Goal: Transaction & Acquisition: Purchase product/service

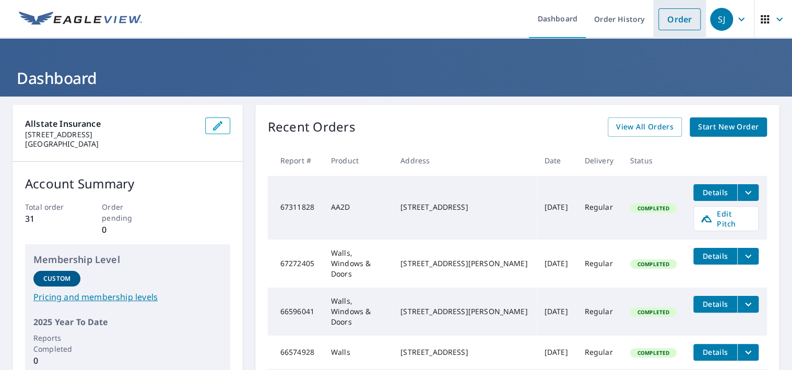
click at [670, 20] on link "Order" at bounding box center [679, 19] width 42 height 22
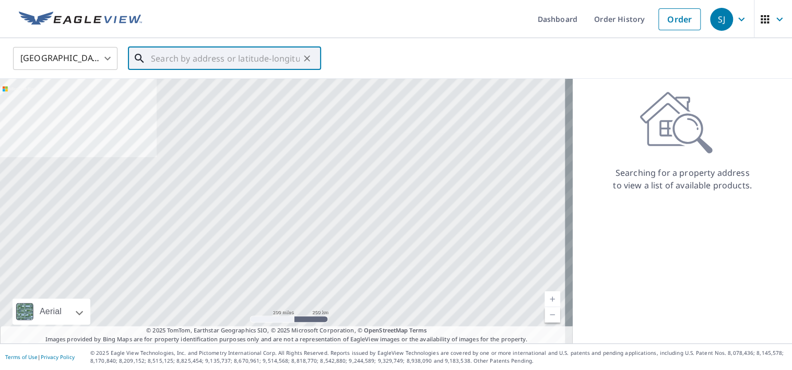
click at [223, 60] on input "text" at bounding box center [225, 58] width 149 height 29
paste input "2732 OAKMONT WAY MONROE, GA 30656-2701"
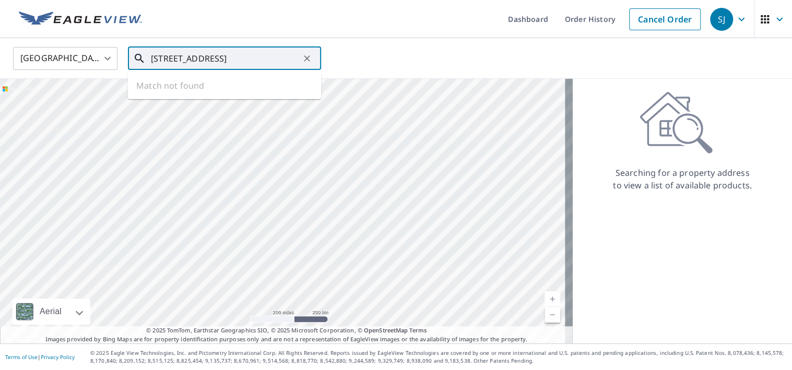
scroll to position [0, 39]
click at [216, 90] on span "2732 Oakmont Way" at bounding box center [231, 88] width 164 height 13
type input "2732 Oakmont Way Monroe, GA 30656"
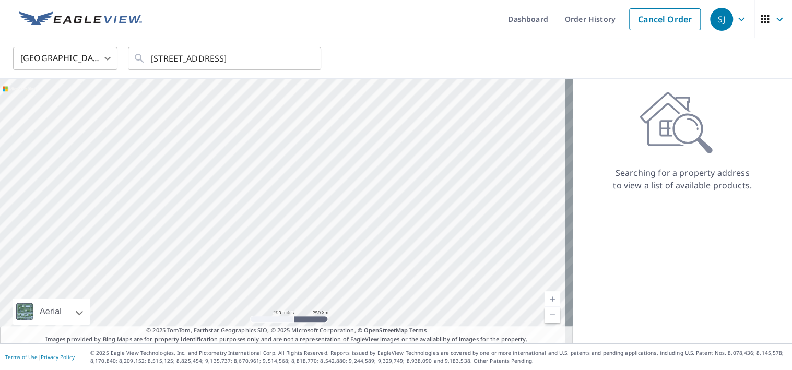
scroll to position [0, 0]
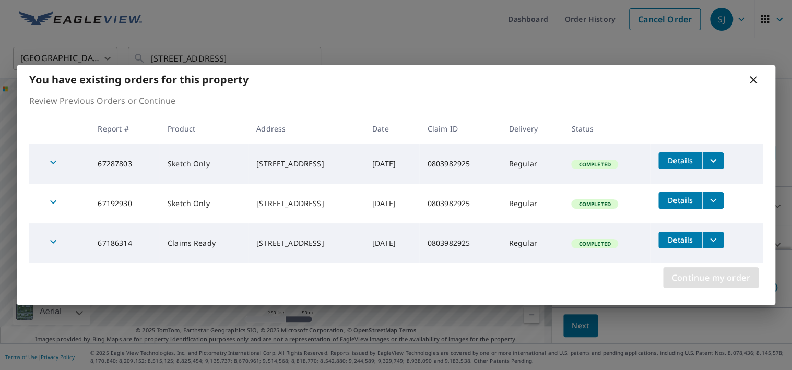
click at [714, 281] on span "Continue my order" at bounding box center [710, 277] width 79 height 15
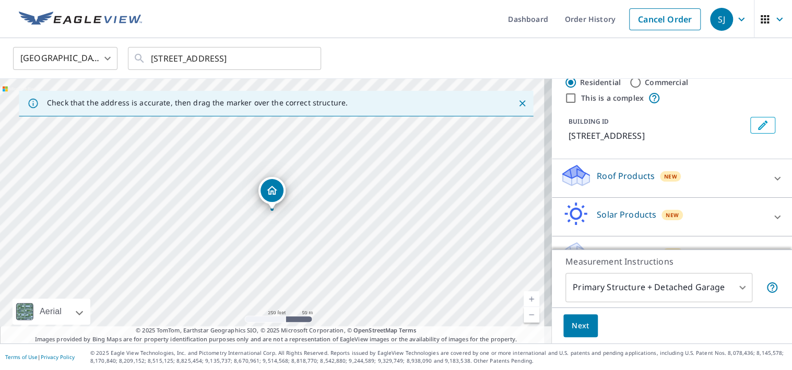
scroll to position [52, 0]
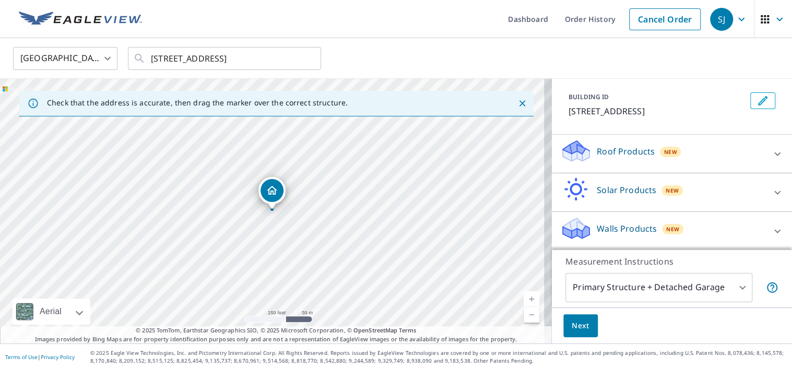
click at [625, 227] on p "Walls Products" at bounding box center [627, 228] width 60 height 13
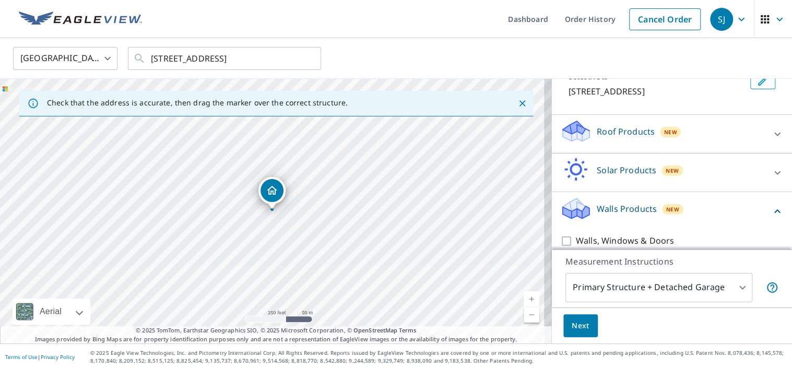
scroll to position [82, 0]
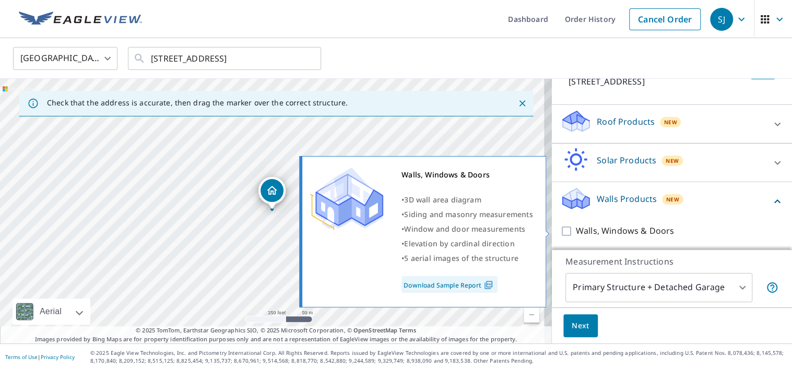
click at [560, 230] on input "Walls, Windows & Doors" at bounding box center [568, 231] width 16 height 13
checkbox input "true"
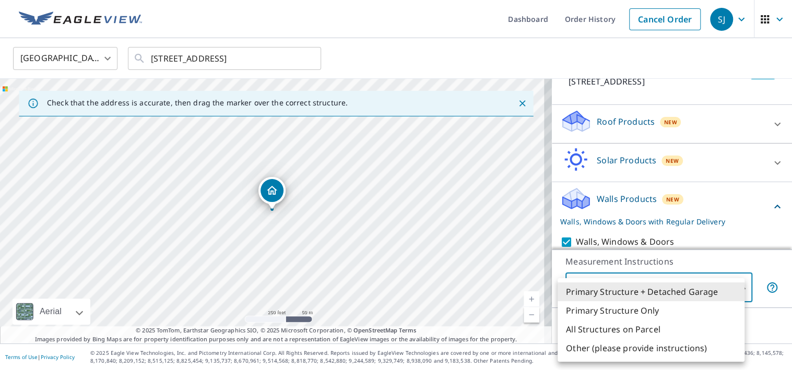
click at [732, 287] on body "SJ SJ Dashboard Order History Cancel Order SJ United States US ​ 2732 Oakmont W…" at bounding box center [396, 185] width 792 height 370
click at [608, 313] on li "Primary Structure Only" at bounding box center [651, 310] width 187 height 19
type input "2"
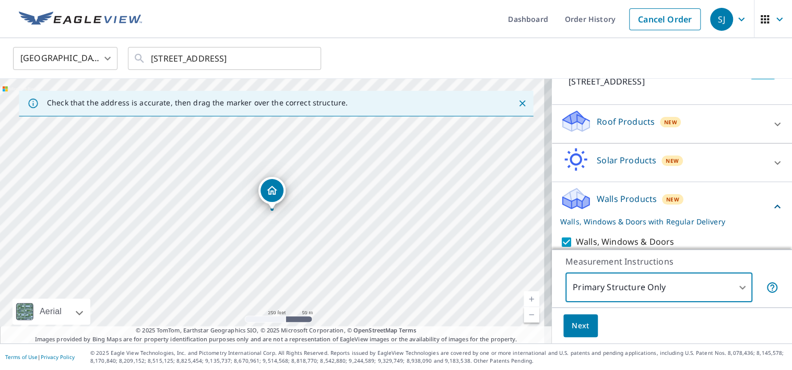
click at [572, 329] on span "Next" at bounding box center [581, 325] width 18 height 13
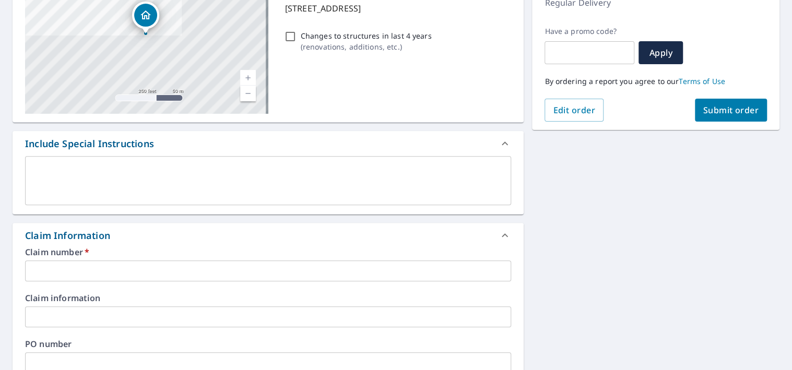
scroll to position [157, 0]
click at [286, 37] on input "Changes to structures in last 4 years ( renovations, additions, etc. )" at bounding box center [290, 36] width 13 height 13
checkbox input "true"
click at [159, 177] on textarea at bounding box center [267, 180] width 471 height 30
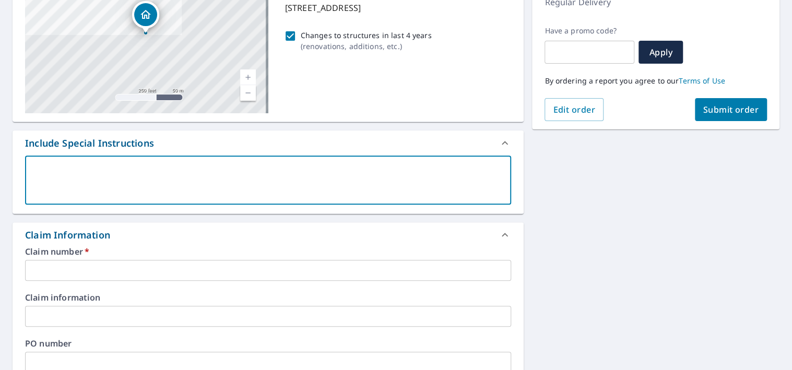
type textarea "W"
type textarea "x"
type textarea "Wa"
type textarea "x"
type textarea "Wal"
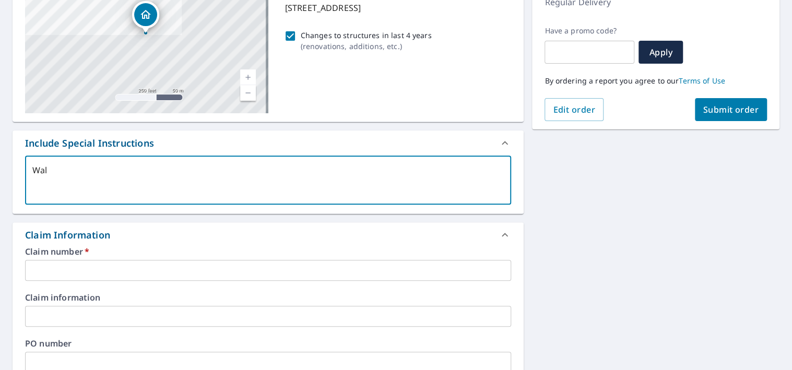
type textarea "x"
type textarea "Wall"
type textarea "x"
type textarea "Wall"
type textarea "x"
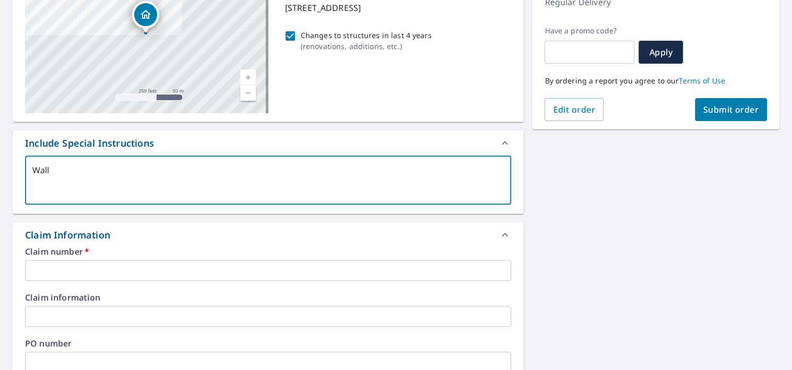
type textarea "Wall R"
type textarea "x"
type textarea "Wall Re"
type textarea "x"
type textarea "Wall Rep"
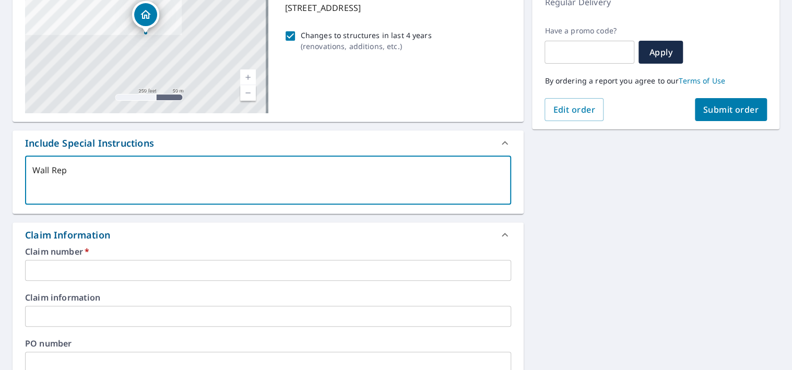
type textarea "x"
type textarea "Wall Repo"
type textarea "x"
type textarea "Wall Repor"
type textarea "x"
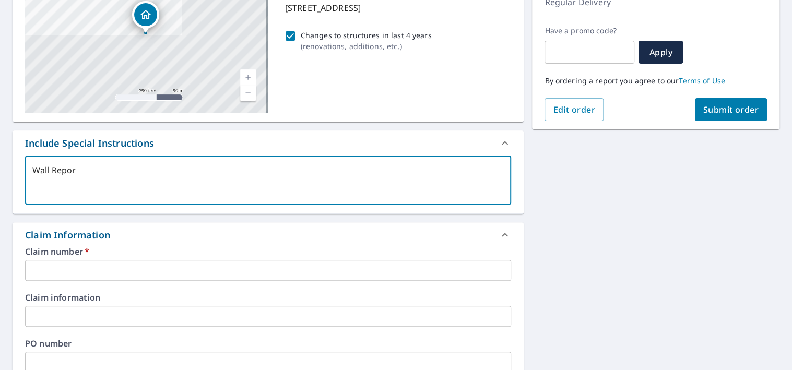
type textarea "Wall Report"
type textarea "x"
type textarea "Wall Report"
type textarea "x"
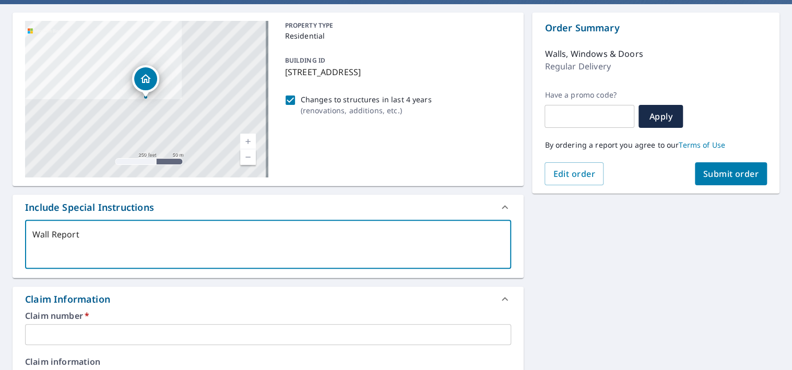
scroll to position [104, 0]
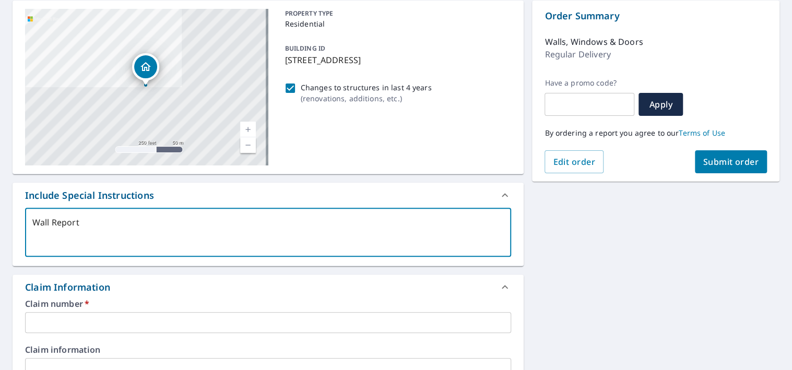
type textarea "Wall Report -"
type textarea "x"
type textarea "Wall Report --"
type textarea "x"
type textarea "Wall Report --"
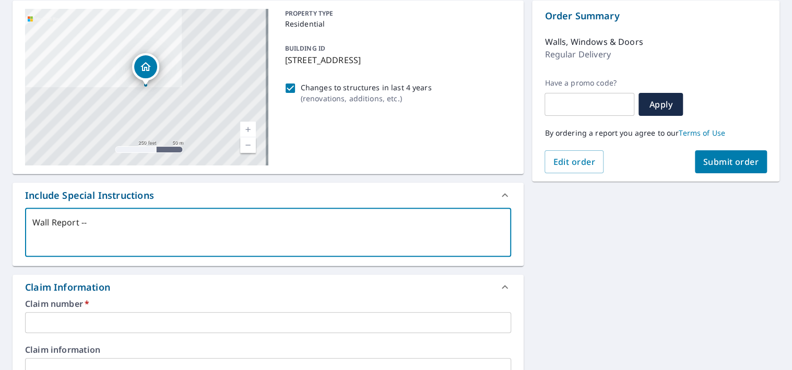
type textarea "x"
type textarea "Wall Report -- a"
type textarea "x"
type textarea "Wall Report -- an"
type textarea "x"
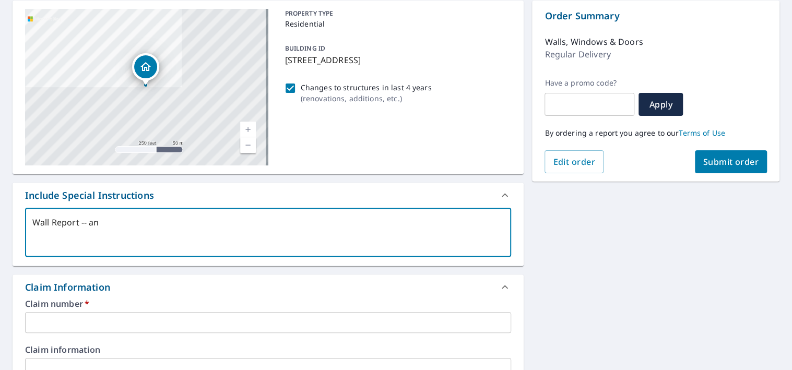
type textarea "Wall Report -- any"
type textarea "x"
type textarea "Wall Report -- any"
type textarea "x"
type textarea "Wall Report -- any t"
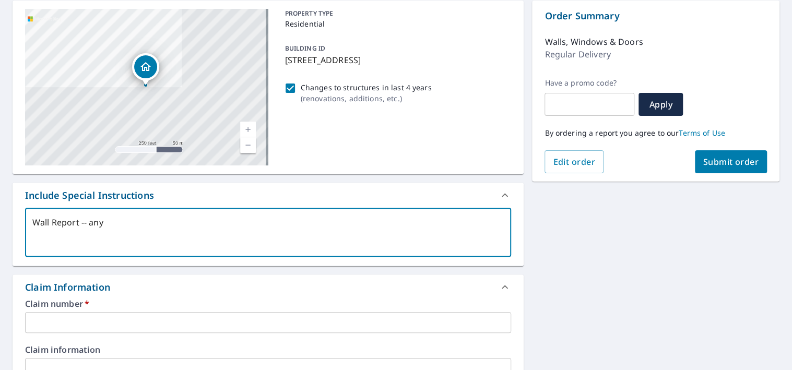
type textarea "x"
type textarea "Wall Report -- any ty"
type textarea "x"
type textarea "Wall Report -- any typ"
type textarea "x"
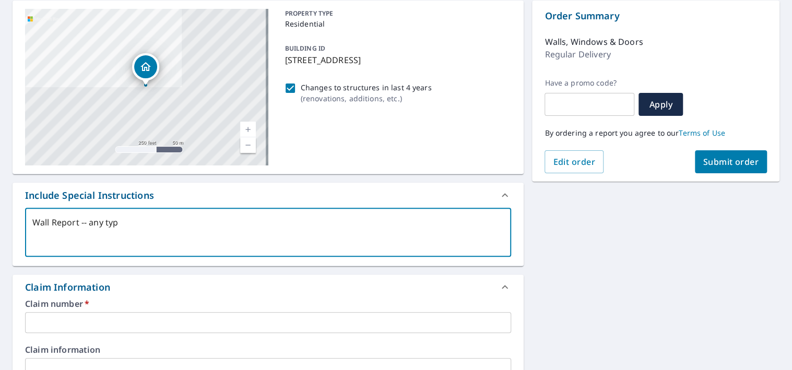
type textarea "Wall Report -- any type"
type textarea "x"
type textarea "Wall Report -- any type"
type textarea "x"
type textarea "Wall Report -- any type a"
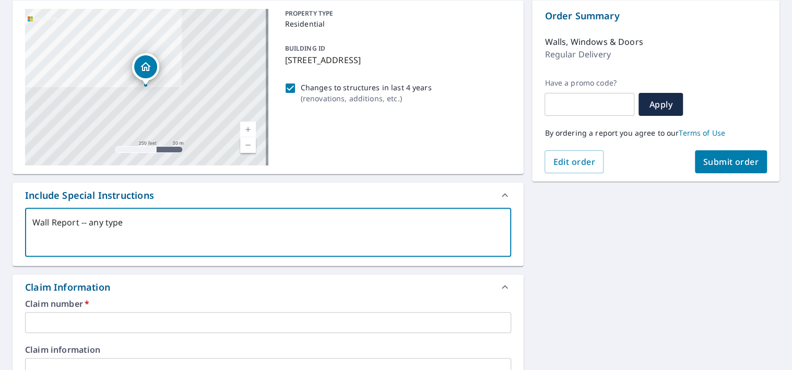
type textarea "x"
type textarea "Wall Report -- any type av"
type textarea "x"
type textarea "Wall Report -- any type ava"
type textarea "x"
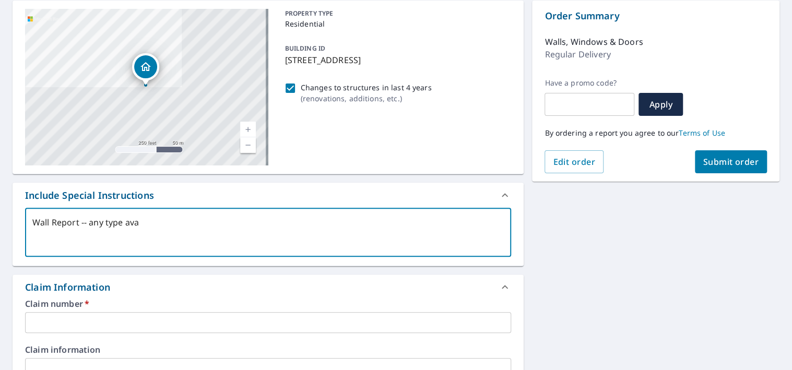
type textarea "Wall Report -- any type avai"
type textarea "x"
type textarea "Wall Report -- any type avail"
type textarea "x"
type textarea "Wall Report -- any type availa"
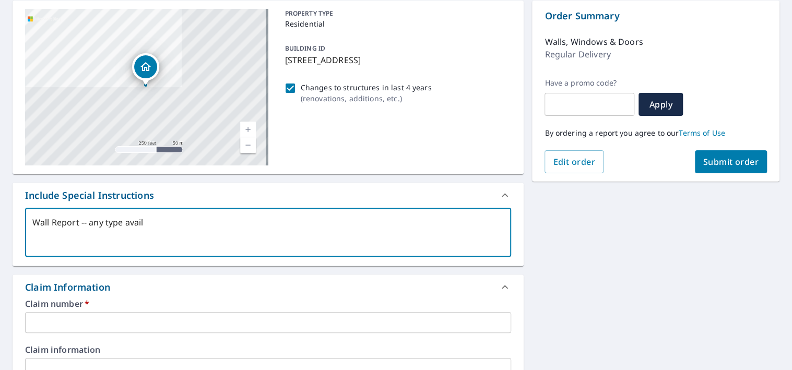
type textarea "x"
type textarea "Wall Report -- any type availab"
type textarea "x"
type textarea "Wall Report -- any type availabl"
type textarea "x"
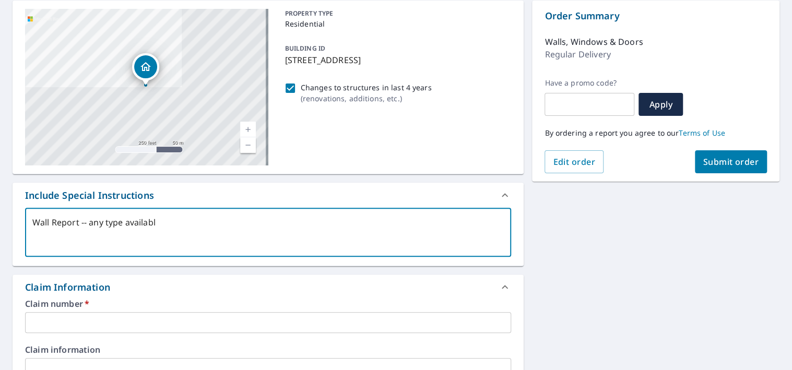
type textarea "Wall Report -- any type available"
type textarea "x"
type textarea "Wall Report -- any type available"
type textarea "x"
type textarea "Wall Report -- any type available"
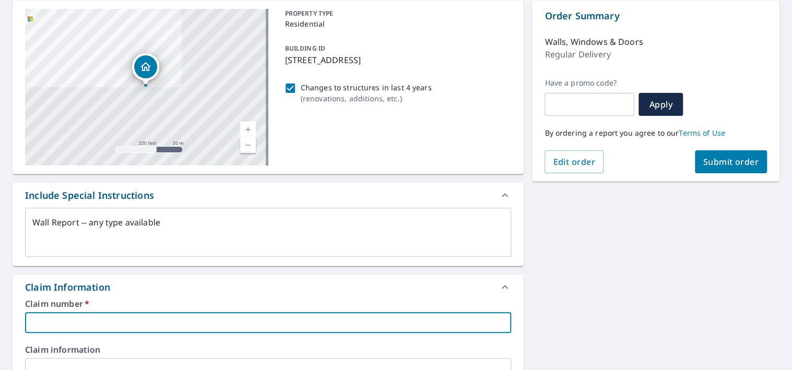
click at [138, 320] on input "text" at bounding box center [268, 322] width 486 height 21
paste input "2732 OAKMONT WAY MONROE, GA 30656-2701"
type textarea "x"
type input "2732 OAKMONT WAY MONROE, GA 30656-2701"
type textarea "x"
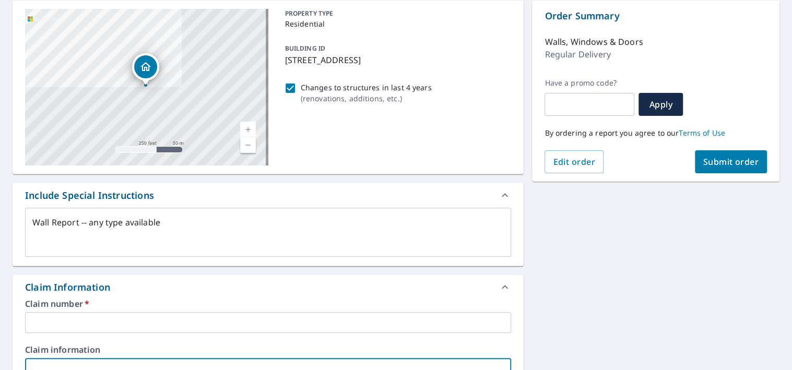
click at [120, 365] on input "text" at bounding box center [268, 368] width 486 height 21
paste input "2732 OAKMONT WAY MONROE, GA 30656-2701"
type textarea "x"
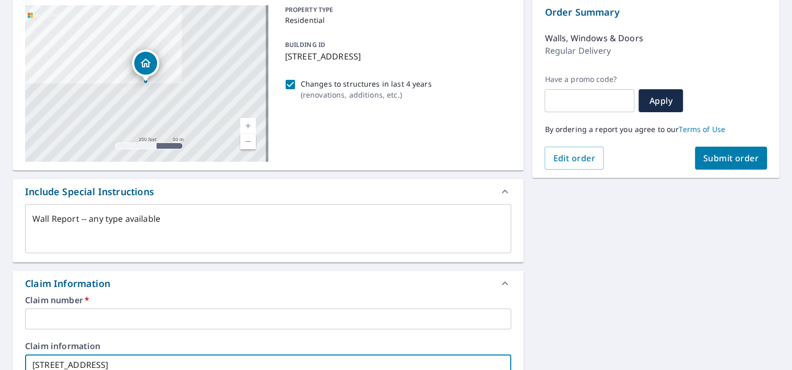
type input "2732 OAKMONT WAY MONROE, GA 30656-2701"
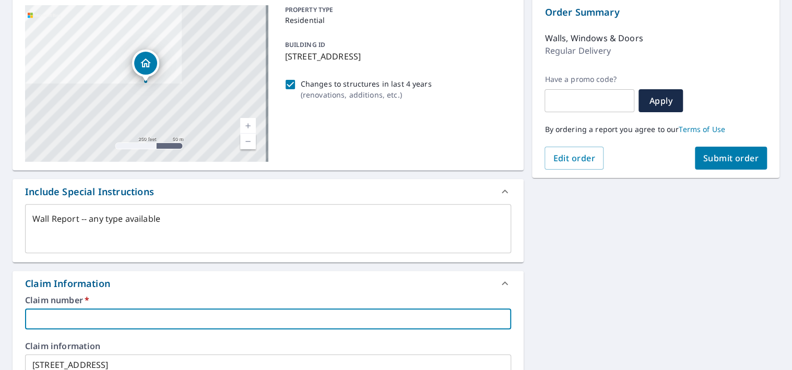
click at [84, 321] on input "text" at bounding box center [268, 319] width 486 height 21
paste input "0803982925"
type textarea "x"
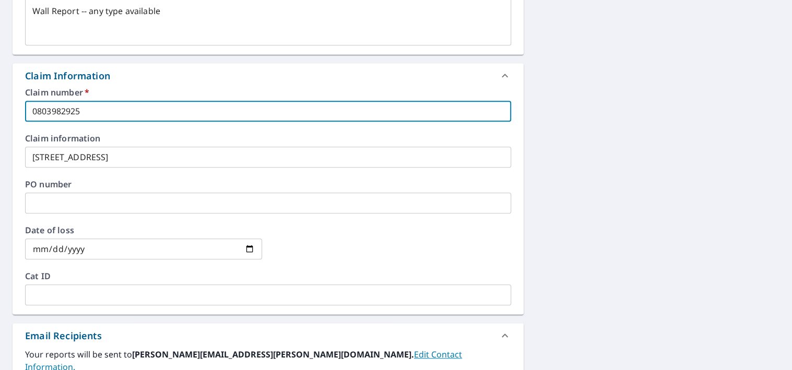
scroll to position [421, 0]
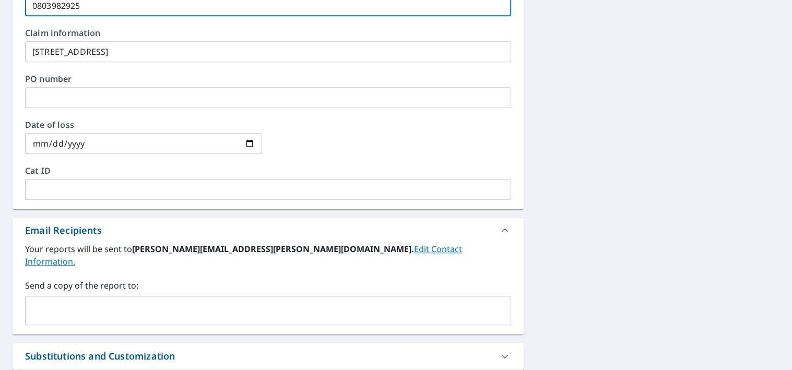
type input "0803982925"
click at [123, 146] on input "date" at bounding box center [143, 143] width 237 height 21
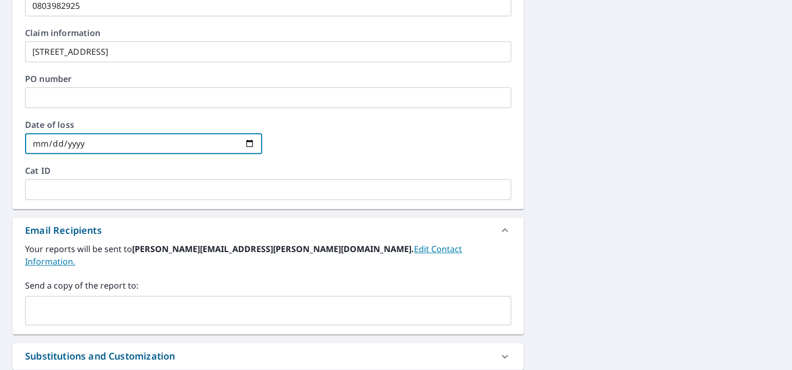
click at [245, 142] on input "date" at bounding box center [143, 143] width 237 height 21
type textarea "x"
type input "2025-08-09"
type textarea "x"
type input "2025-08-27"
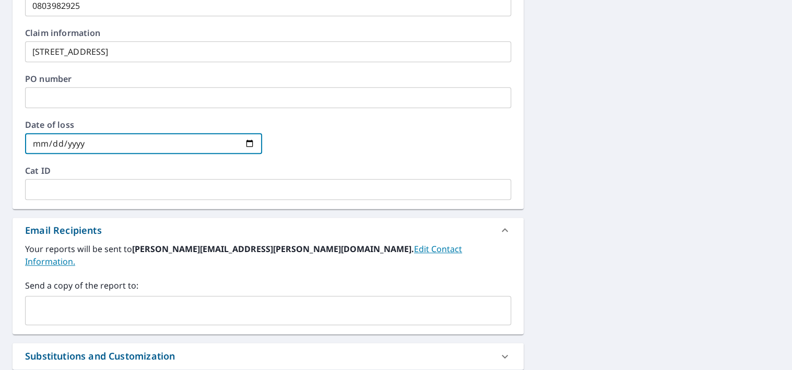
click at [113, 191] on input "text" at bounding box center [268, 189] width 486 height 21
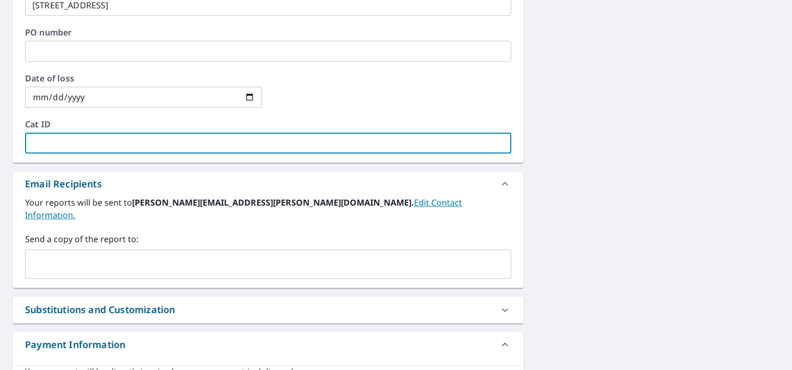
scroll to position [506, 0]
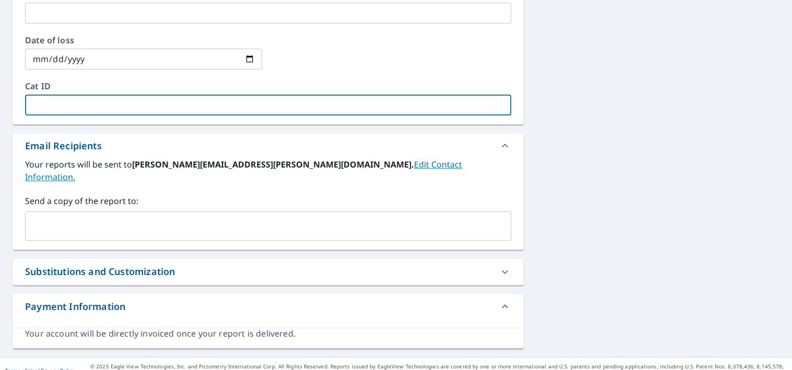
click at [504, 266] on icon at bounding box center [505, 272] width 13 height 13
type textarea "x"
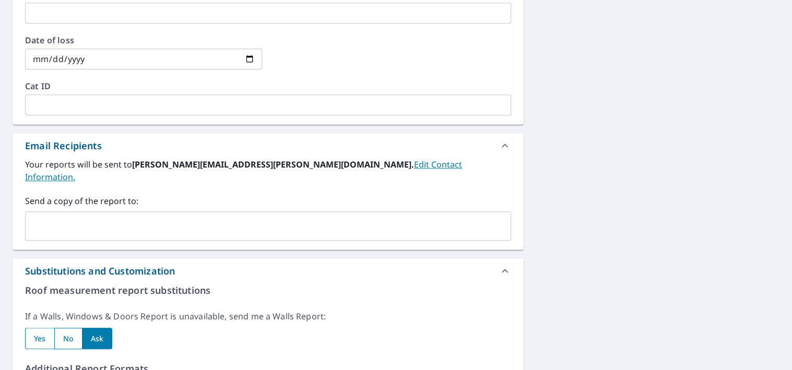
click at [40, 328] on input "radio" at bounding box center [39, 338] width 29 height 21
radio input "true"
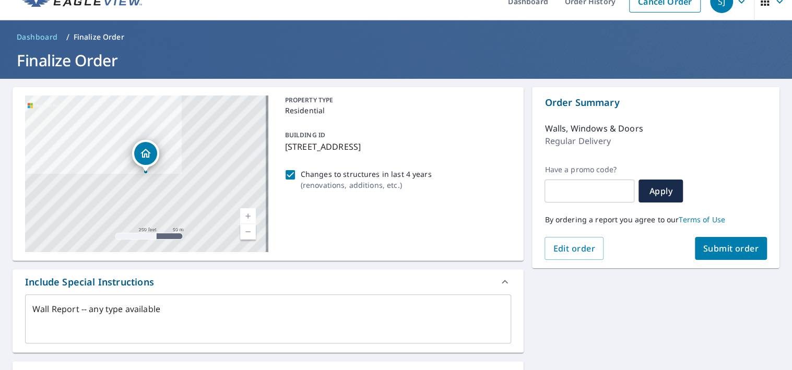
scroll to position [0, 0]
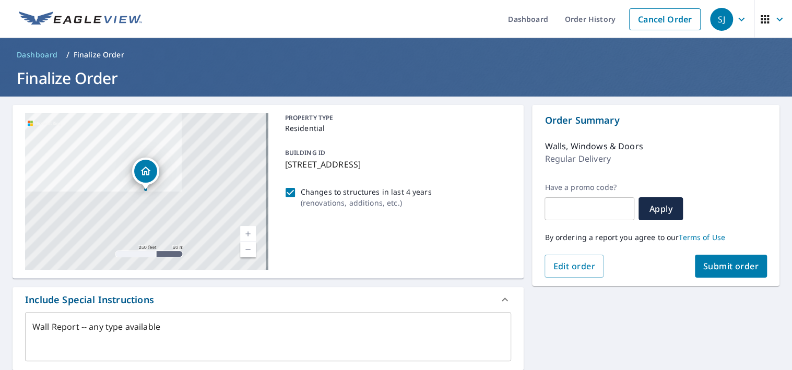
click at [718, 264] on span "Submit order" at bounding box center [731, 265] width 56 height 11
type textarea "x"
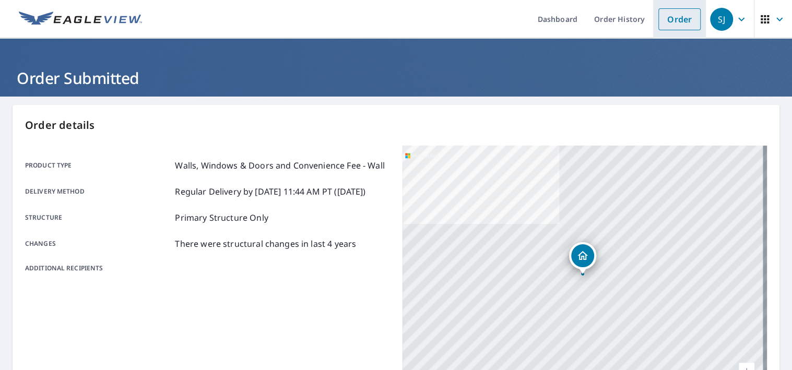
click at [669, 16] on link "Order" at bounding box center [679, 19] width 42 height 22
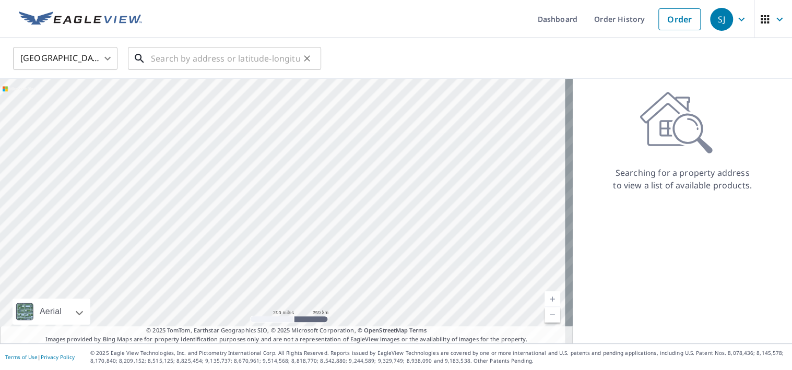
click at [202, 60] on input "text" at bounding box center [225, 58] width 149 height 29
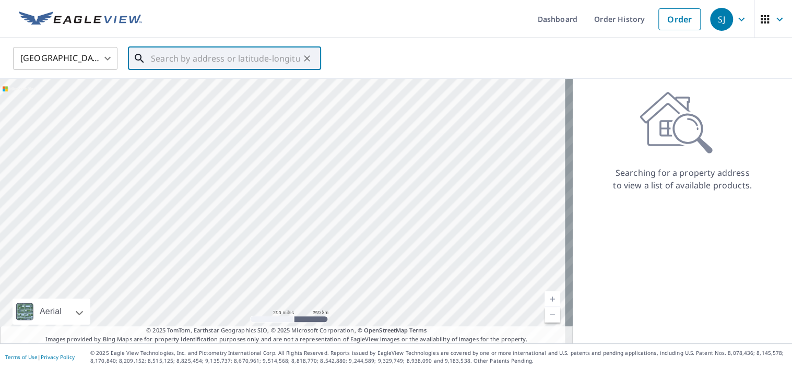
paste input "355 MADDIES WAY, CHEYENNE, Wyoming, , 82007-2288"
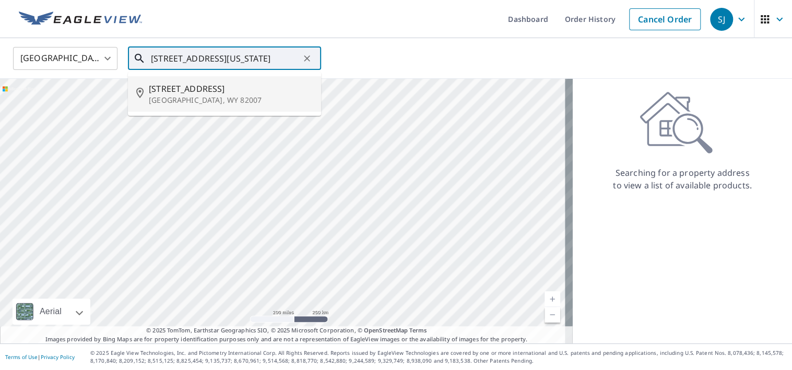
click at [189, 91] on span "355 Maddies Way" at bounding box center [231, 88] width 164 height 13
type input "355 Maddies Way Cheyenne, WY 82007"
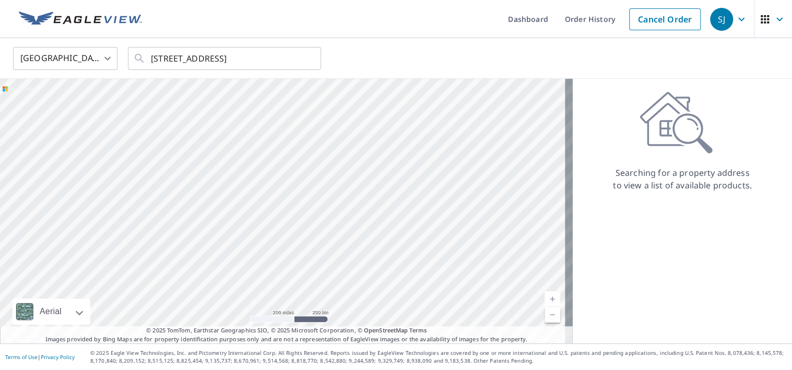
scroll to position [0, 0]
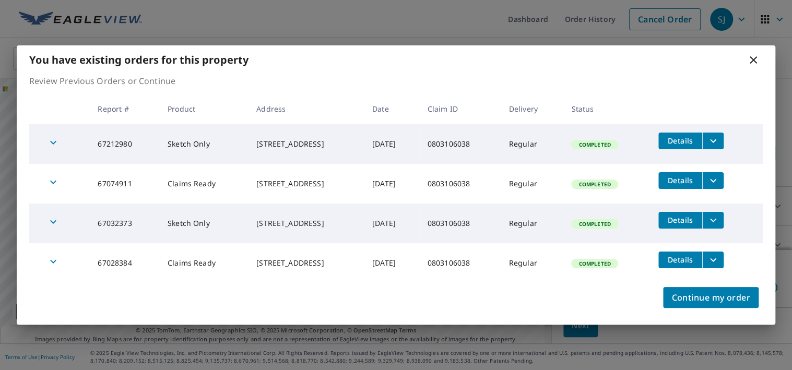
click at [716, 140] on icon "filesDropdownBtn-67212980" at bounding box center [713, 141] width 6 height 4
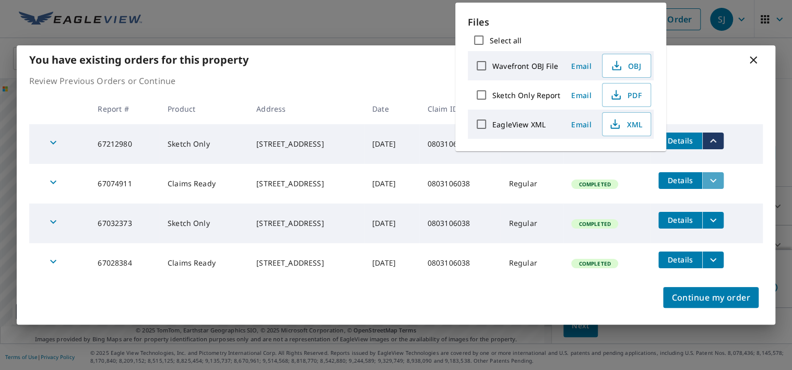
click at [719, 182] on icon "filesDropdownBtn-67074911" at bounding box center [713, 180] width 13 height 13
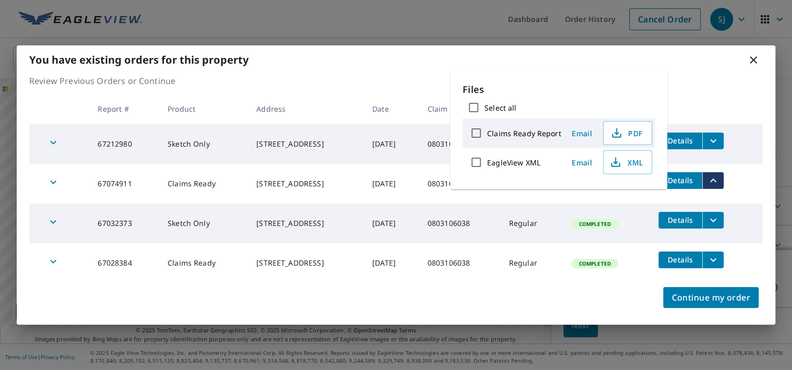
click at [719, 216] on icon "filesDropdownBtn-67032373" at bounding box center [713, 220] width 13 height 13
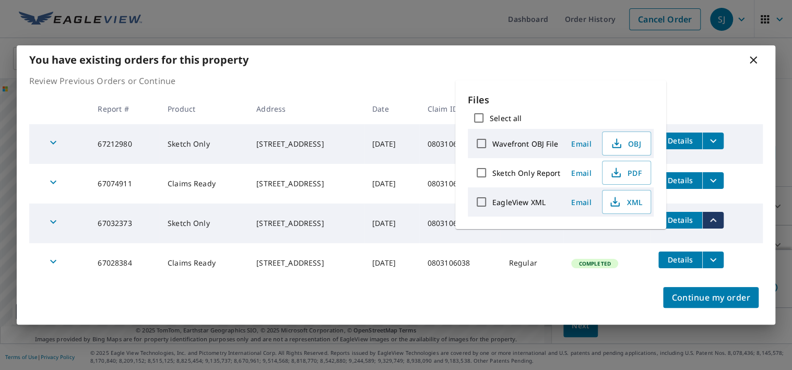
click at [716, 260] on icon "filesDropdownBtn-67028384" at bounding box center [713, 260] width 6 height 4
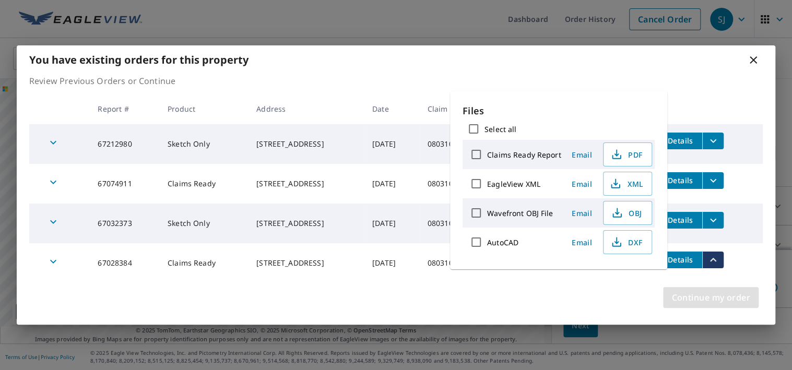
click at [706, 304] on span "Continue my order" at bounding box center [710, 297] width 79 height 15
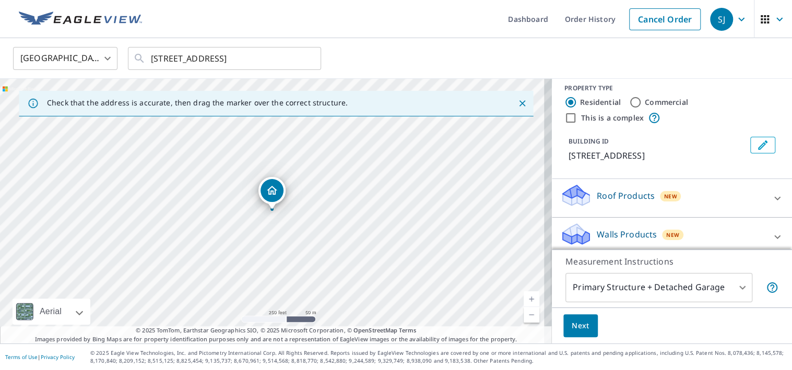
scroll to position [14, 0]
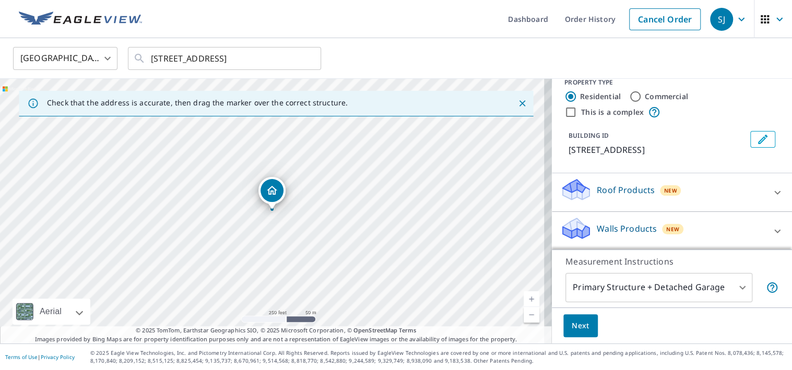
click at [771, 227] on icon at bounding box center [777, 231] width 13 height 13
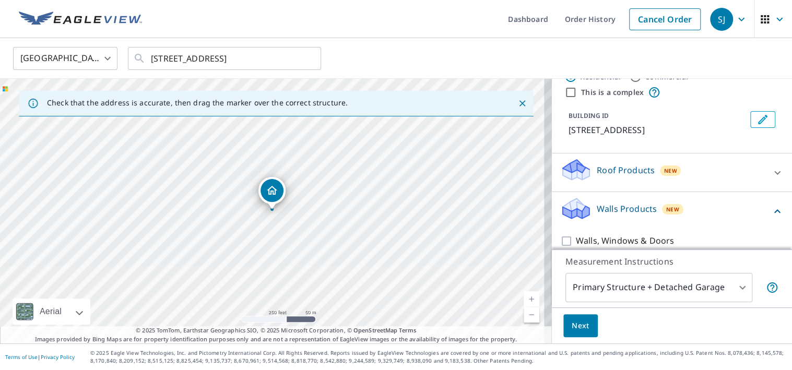
scroll to position [44, 0]
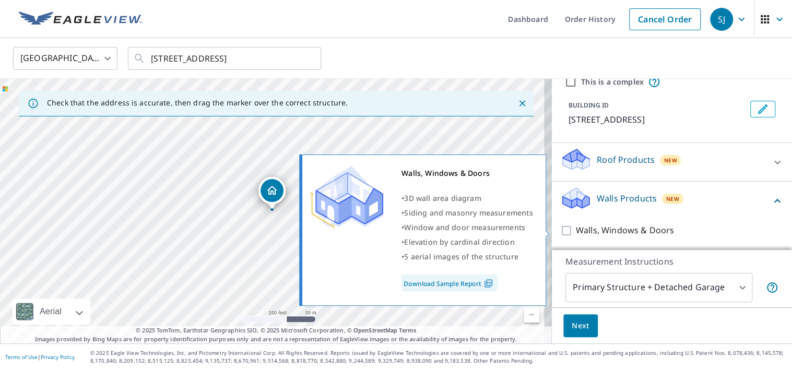
click at [560, 232] on input "Walls, Windows & Doors" at bounding box center [568, 230] width 16 height 13
checkbox input "true"
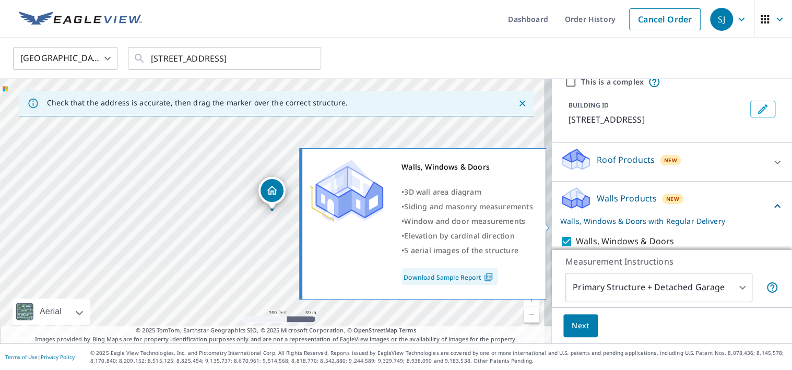
scroll to position [78, 0]
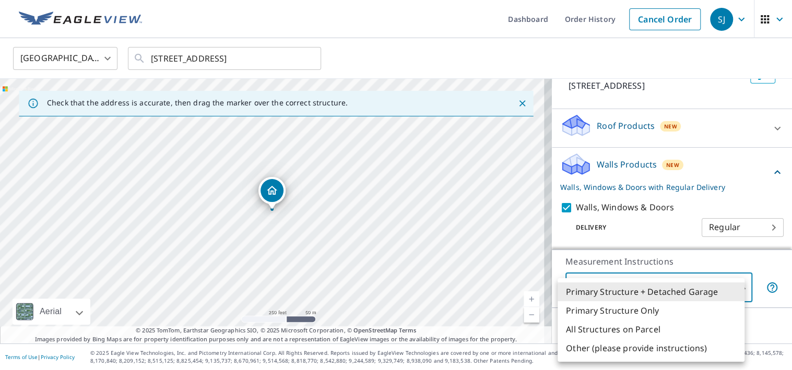
click at [659, 291] on body "SJ SJ Dashboard Order History Cancel Order SJ United States US ​ 355 Maddies Wa…" at bounding box center [396, 185] width 792 height 370
click at [622, 310] on li "Primary Structure Only" at bounding box center [651, 310] width 187 height 19
type input "2"
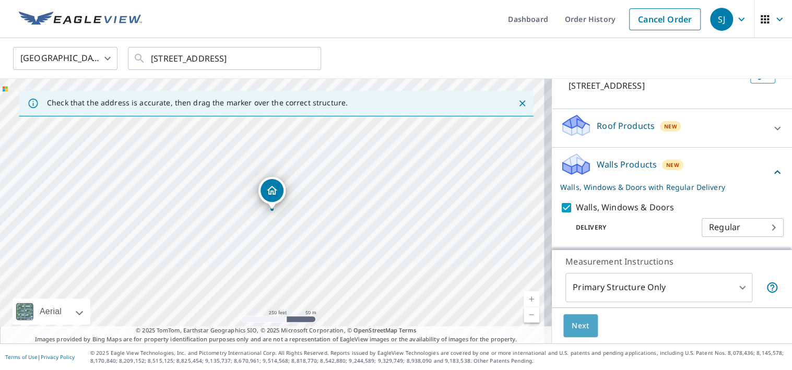
click at [578, 325] on span "Next" at bounding box center [581, 325] width 18 height 13
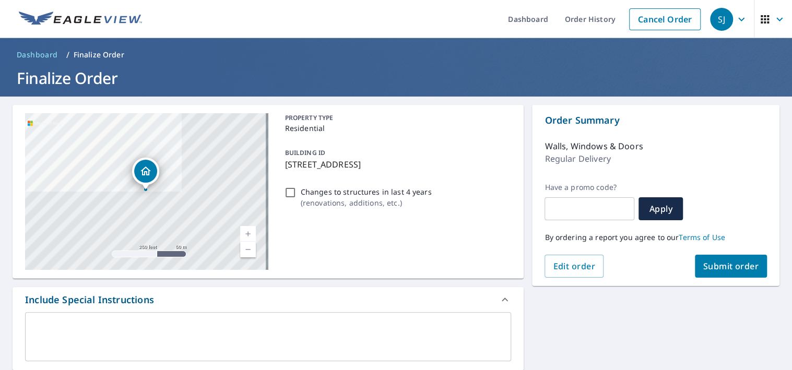
click at [284, 193] on input "Changes to structures in last 4 years ( renovations, additions, etc. )" at bounding box center [290, 192] width 13 height 13
checkbox input "true"
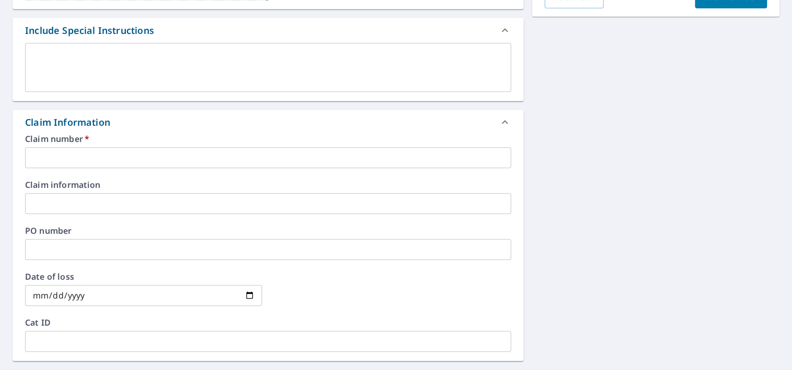
scroll to position [313, 0]
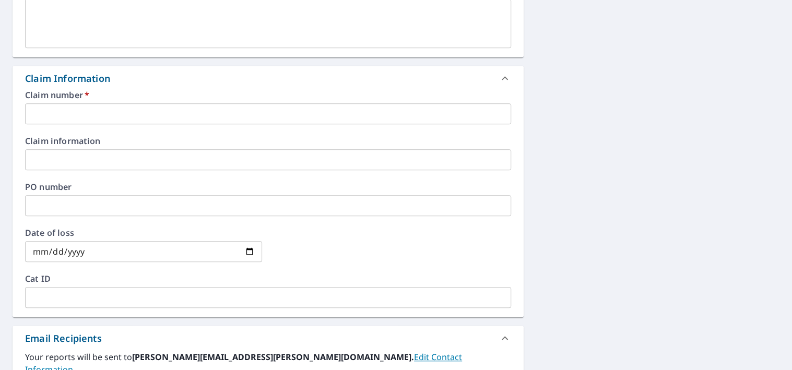
click at [75, 118] on input "text" at bounding box center [268, 113] width 486 height 21
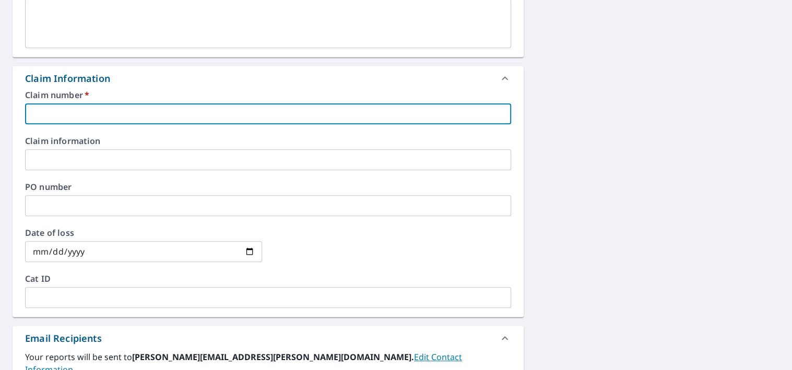
click at [108, 108] on input "text" at bounding box center [268, 113] width 486 height 21
paste input "0803106038"
type input "0803106038"
click at [94, 157] on input "text" at bounding box center [268, 159] width 486 height 21
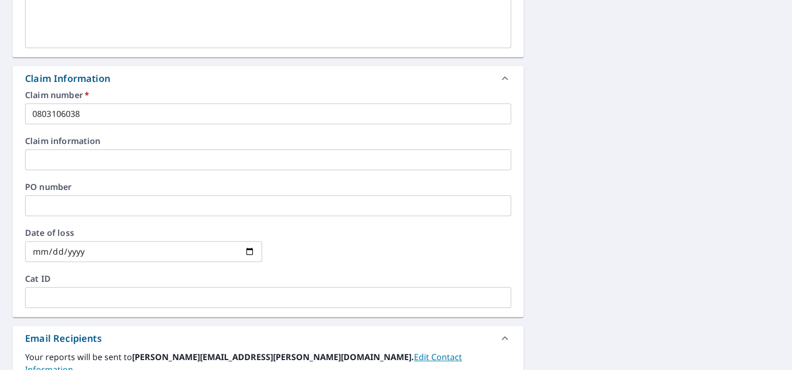
click at [156, 163] on input "text" at bounding box center [268, 159] width 486 height 21
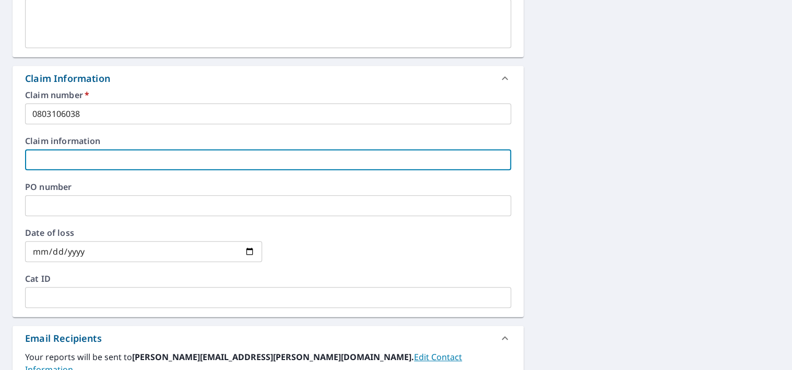
paste input "355 MADDIES WAY, CHEYENNE, Wyoming, , 82007-2288"
type input "355 MADDIES WAY, CHEYENNE, Wyoming, , 82007-2288"
click at [175, 248] on input "date" at bounding box center [143, 251] width 237 height 21
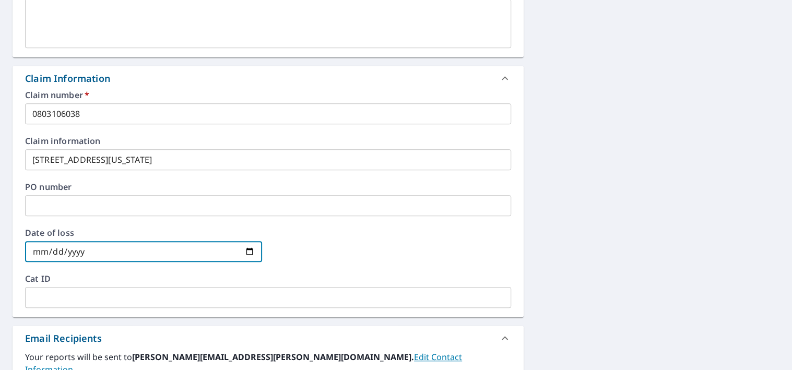
click at [249, 251] on input "date" at bounding box center [143, 251] width 237 height 21
type input "2025-08-01"
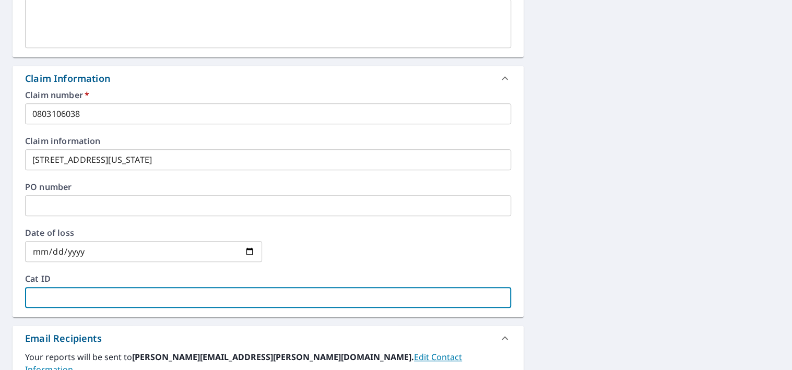
click at [126, 292] on input "text" at bounding box center [268, 297] width 486 height 21
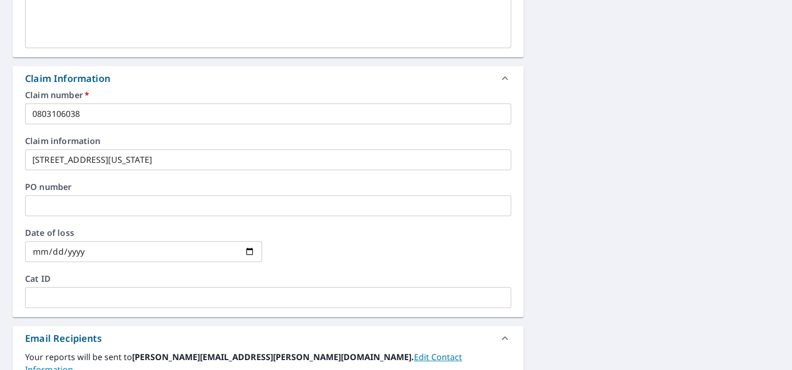
click at [104, 303] on input "text" at bounding box center [268, 297] width 486 height 21
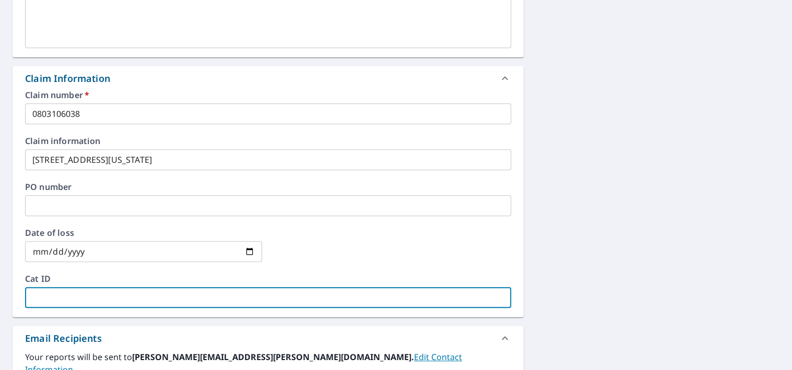
paste input "J073125 WY 07/31/25 - 08/01/25"
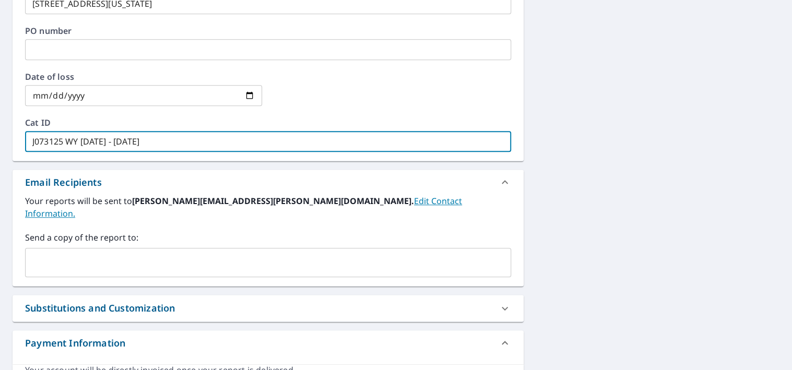
scroll to position [506, 0]
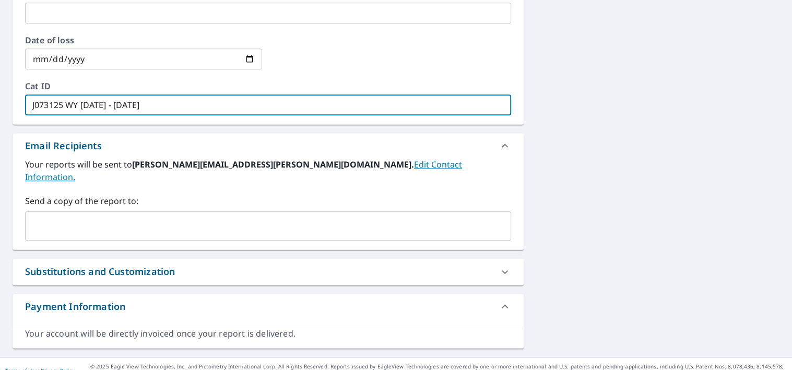
type input "J073125 WY 07/31/25 - 08/01/25"
click at [258, 265] on div "Substitutions and Customization" at bounding box center [258, 272] width 467 height 14
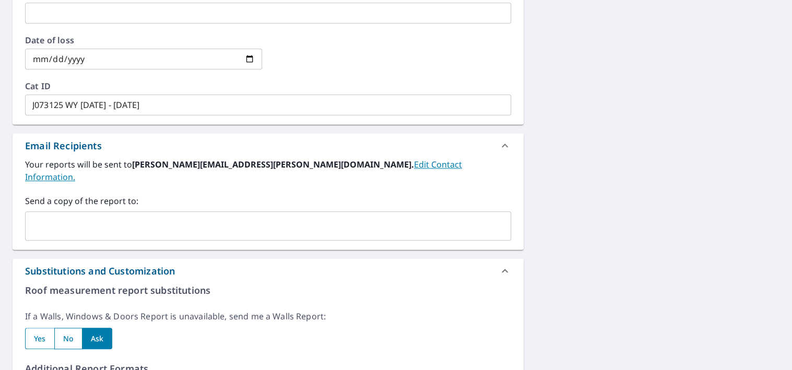
click at [38, 328] on input "radio" at bounding box center [39, 338] width 29 height 21
radio input "true"
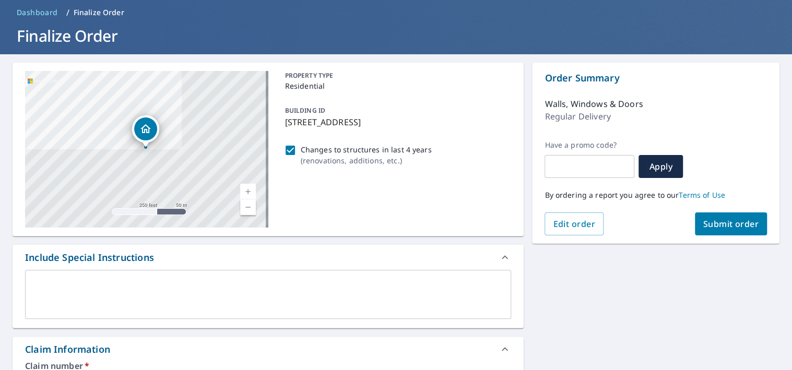
scroll to position [0, 0]
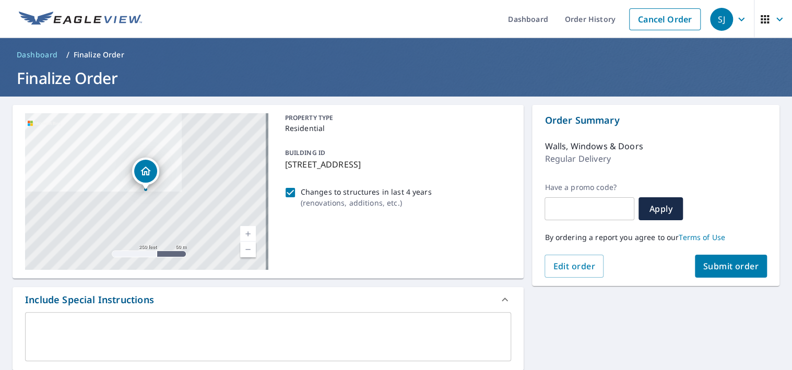
click at [727, 266] on span "Submit order" at bounding box center [731, 265] width 56 height 11
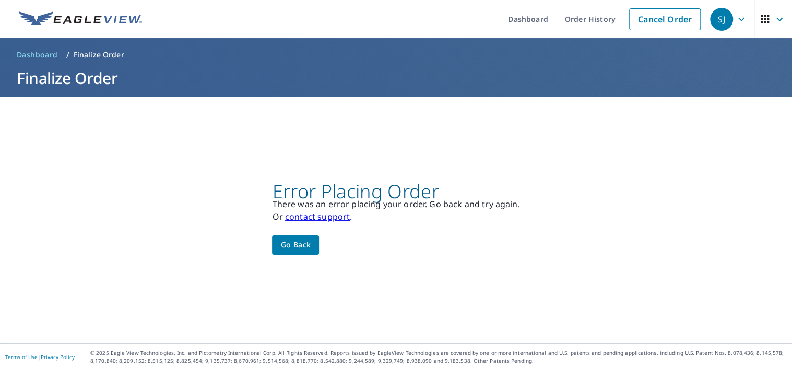
click at [305, 216] on link "contact support" at bounding box center [317, 216] width 65 height 11
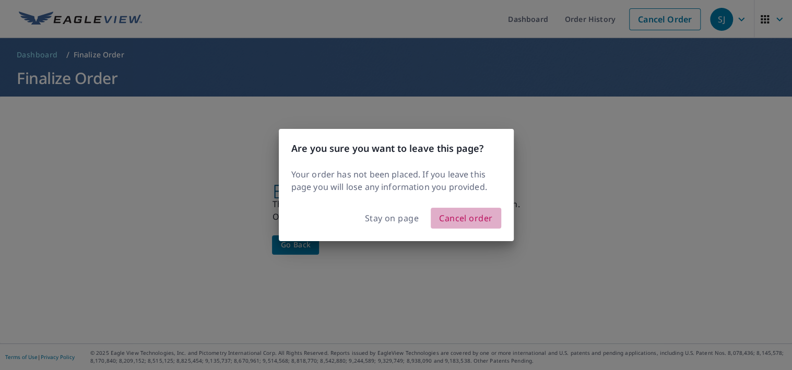
click at [467, 217] on span "Cancel order" at bounding box center [466, 218] width 54 height 15
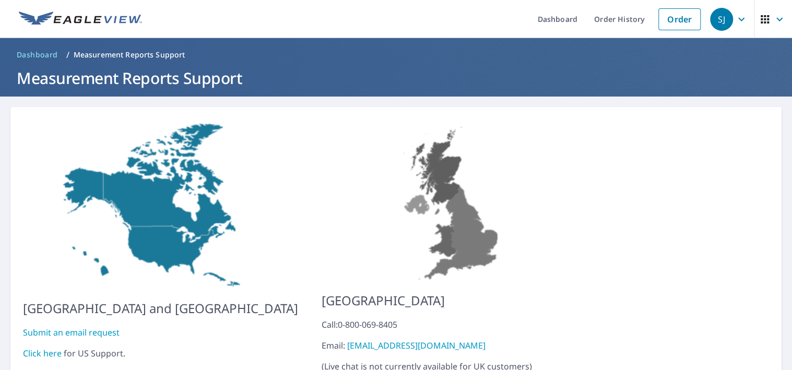
scroll to position [52, 0]
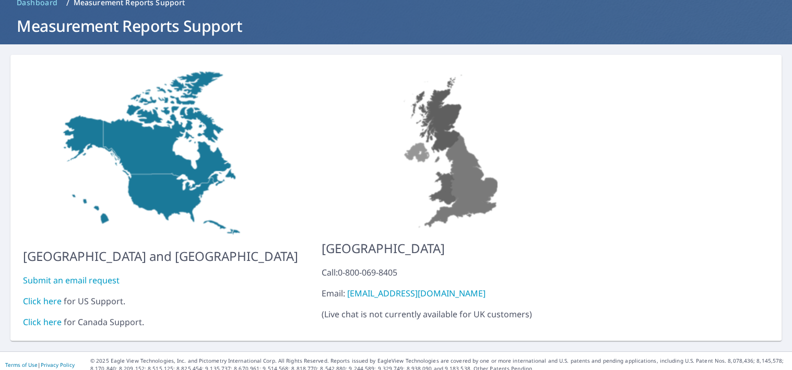
click at [95, 276] on link "Submit an email request" at bounding box center [71, 280] width 97 height 11
